Goal: Transaction & Acquisition: Purchase product/service

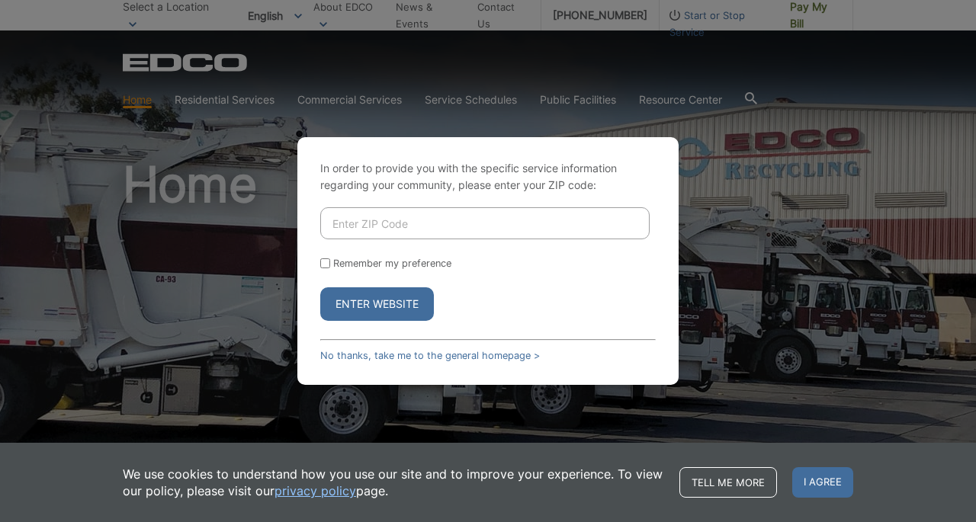
click at [366, 222] on input "Enter ZIP Code" at bounding box center [484, 223] width 329 height 32
type input "92067"
click at [371, 298] on button "Enter Website" at bounding box center [377, 304] width 114 height 34
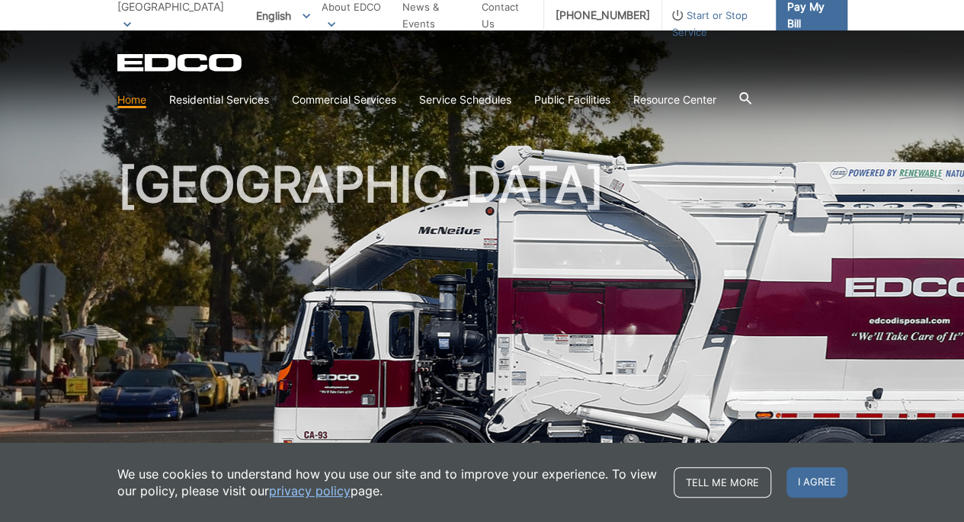
click at [810, 12] on span "Pay My Bill" at bounding box center [812, 15] width 48 height 34
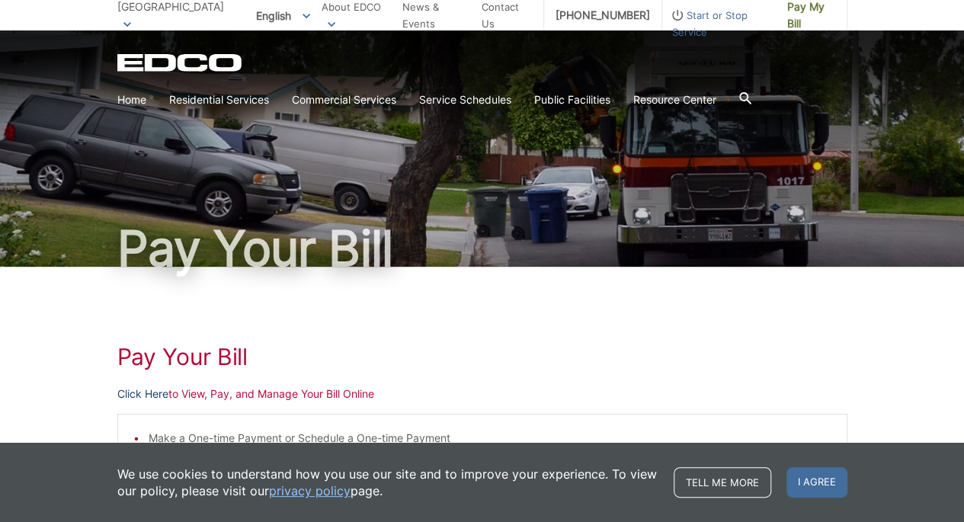
click at [150, 390] on link "Click Here" at bounding box center [142, 394] width 51 height 17
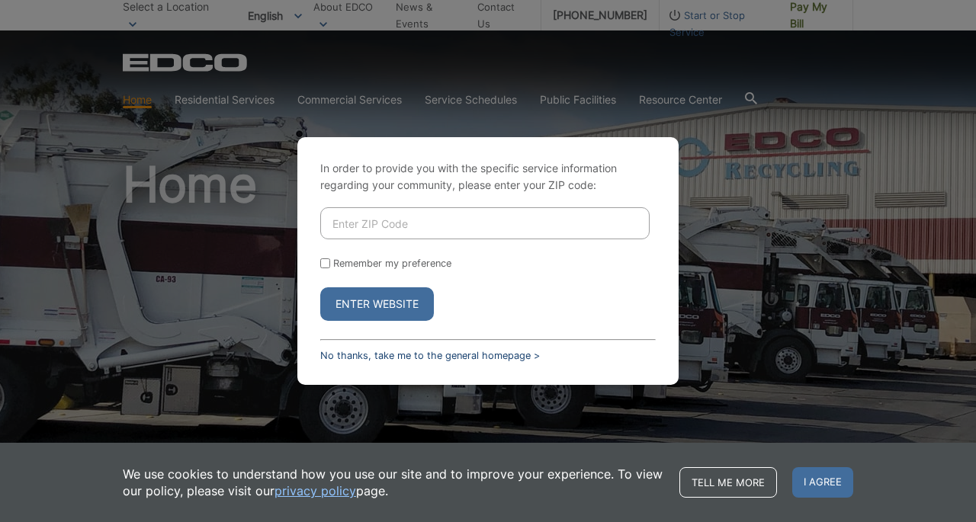
click at [474, 350] on link "No thanks, take me to the general homepage >" at bounding box center [430, 355] width 220 height 11
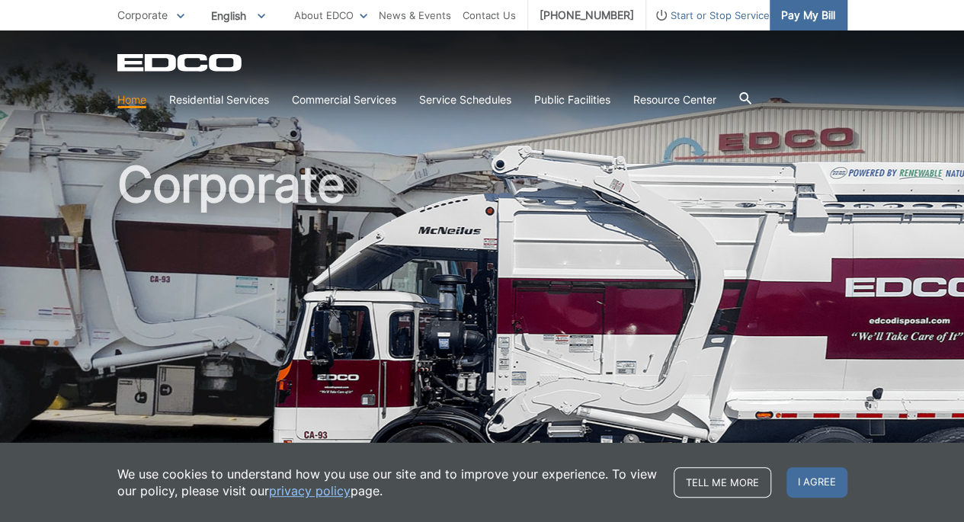
click at [797, 19] on span "Pay My Bill" at bounding box center [808, 15] width 54 height 17
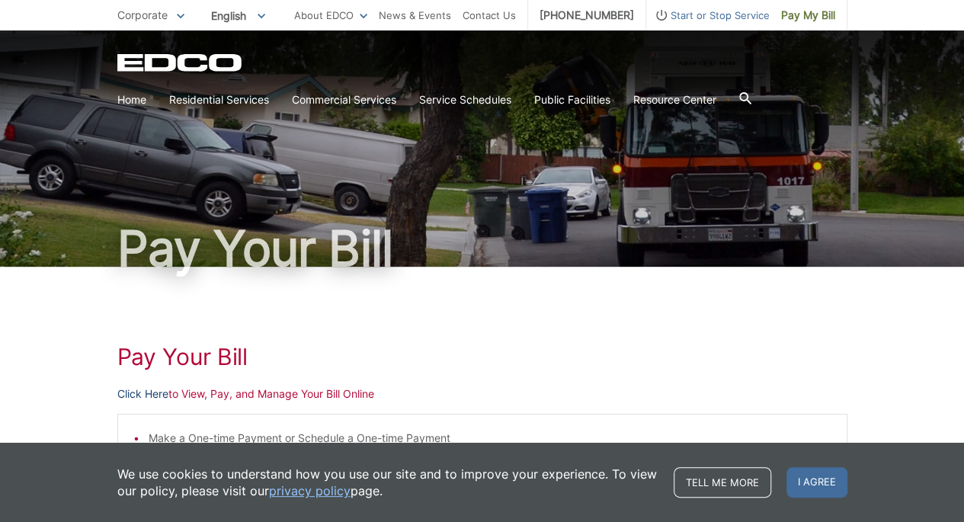
click at [141, 393] on link "Click Here" at bounding box center [142, 394] width 51 height 17
